Goal: Task Accomplishment & Management: Use online tool/utility

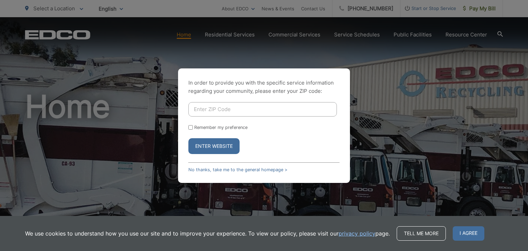
click at [220, 108] on input "Enter ZIP Code" at bounding box center [262, 109] width 148 height 14
type input "92078"
click at [191, 128] on input "Remember my preference" at bounding box center [190, 127] width 4 height 4
checkbox input "true"
drag, startPoint x: 191, startPoint y: 128, endPoint x: 204, endPoint y: 143, distance: 19.7
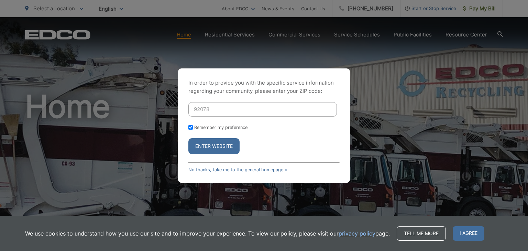
click at [204, 143] on form "92078 Remember my preference Enter Website" at bounding box center [263, 128] width 151 height 52
click at [204, 143] on button "Enter Website" at bounding box center [213, 146] width 51 height 16
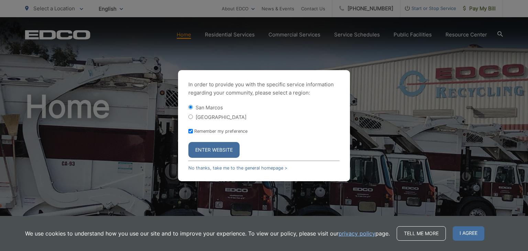
click at [205, 145] on button "Enter Website" at bounding box center [213, 150] width 51 height 16
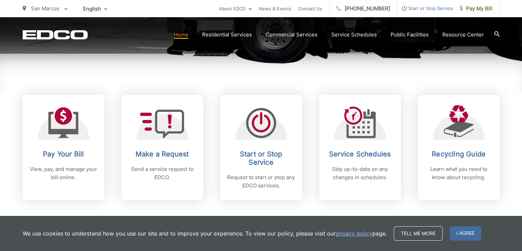
scroll to position [249, 0]
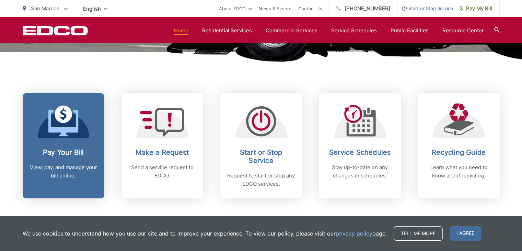
click at [68, 158] on div "Pay Your Bill View, pay, and manage your bill online." at bounding box center [64, 164] width 68 height 32
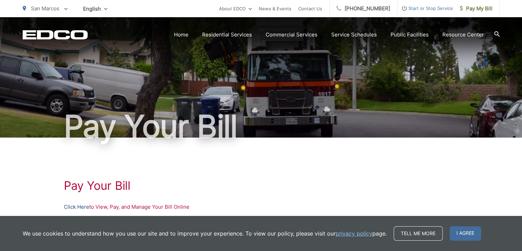
click at [78, 205] on link "Click Here" at bounding box center [76, 207] width 25 height 8
